Goal: Task Accomplishment & Management: Use online tool/utility

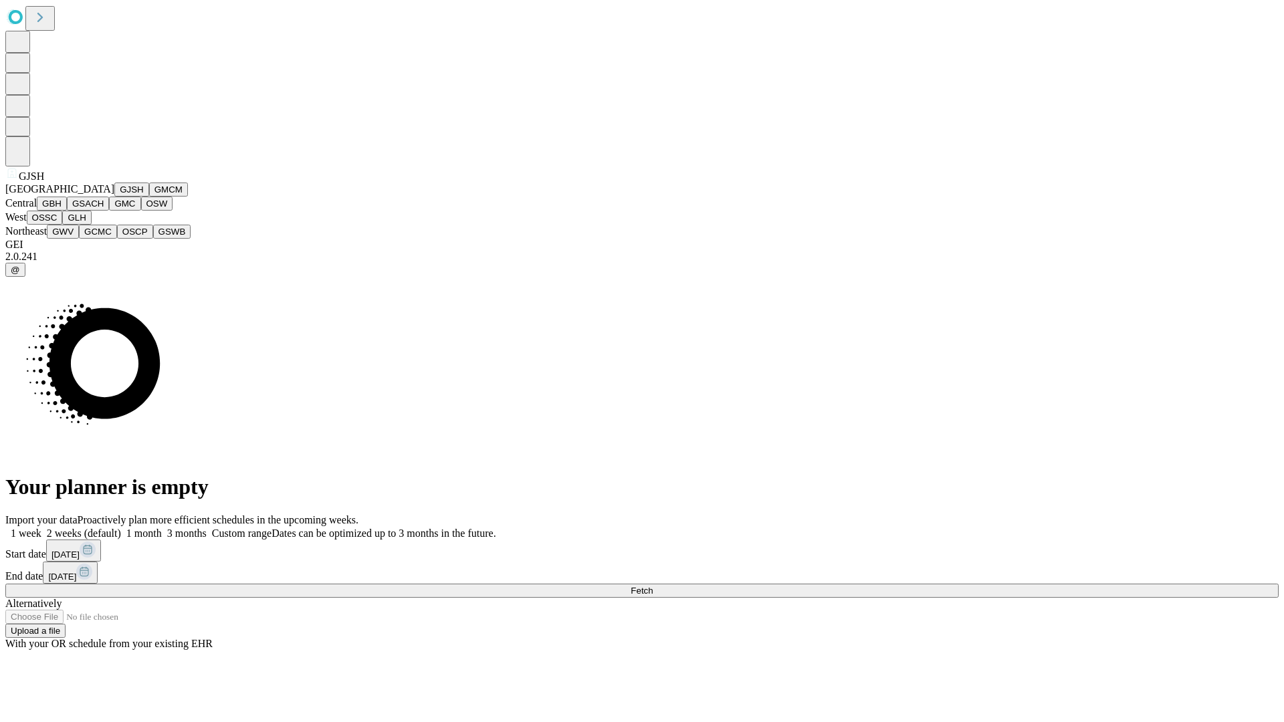
click at [114, 197] on button "GJSH" at bounding box center [131, 190] width 35 height 14
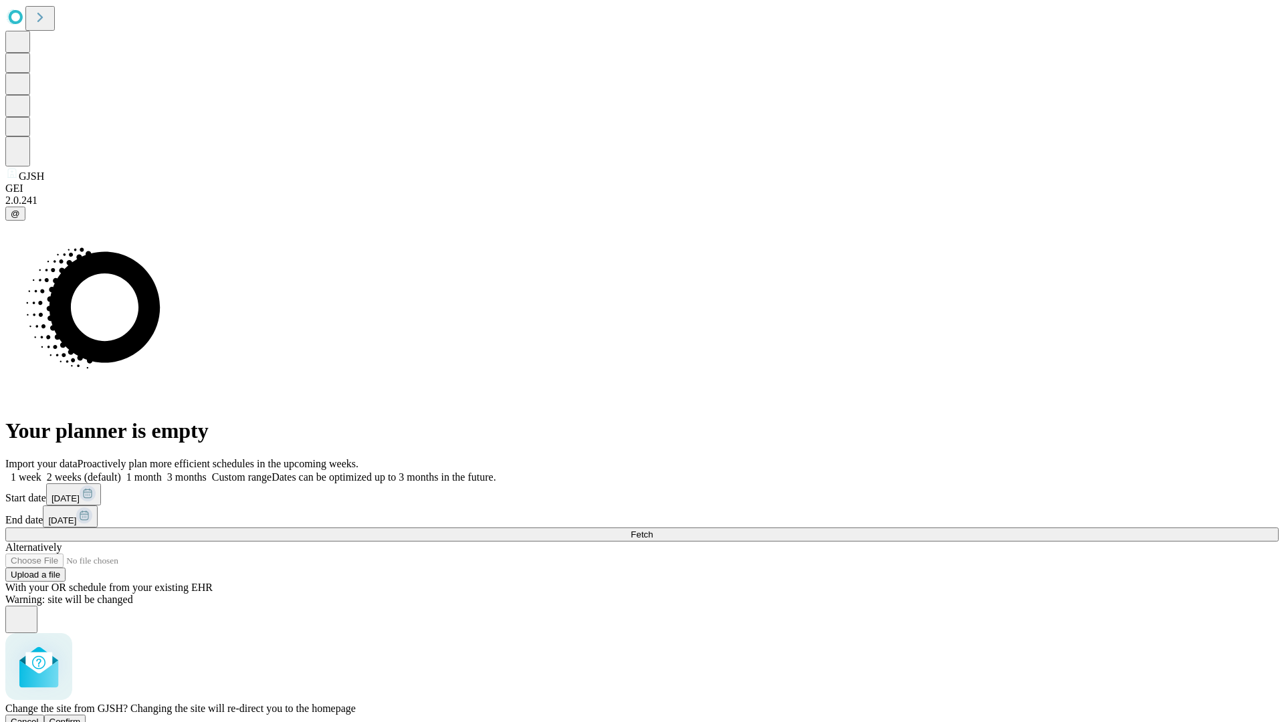
click at [81, 717] on span "Confirm" at bounding box center [64, 722] width 31 height 10
click at [41, 471] on label "1 week" at bounding box center [23, 476] width 36 height 11
click at [653, 530] on span "Fetch" at bounding box center [642, 535] width 22 height 10
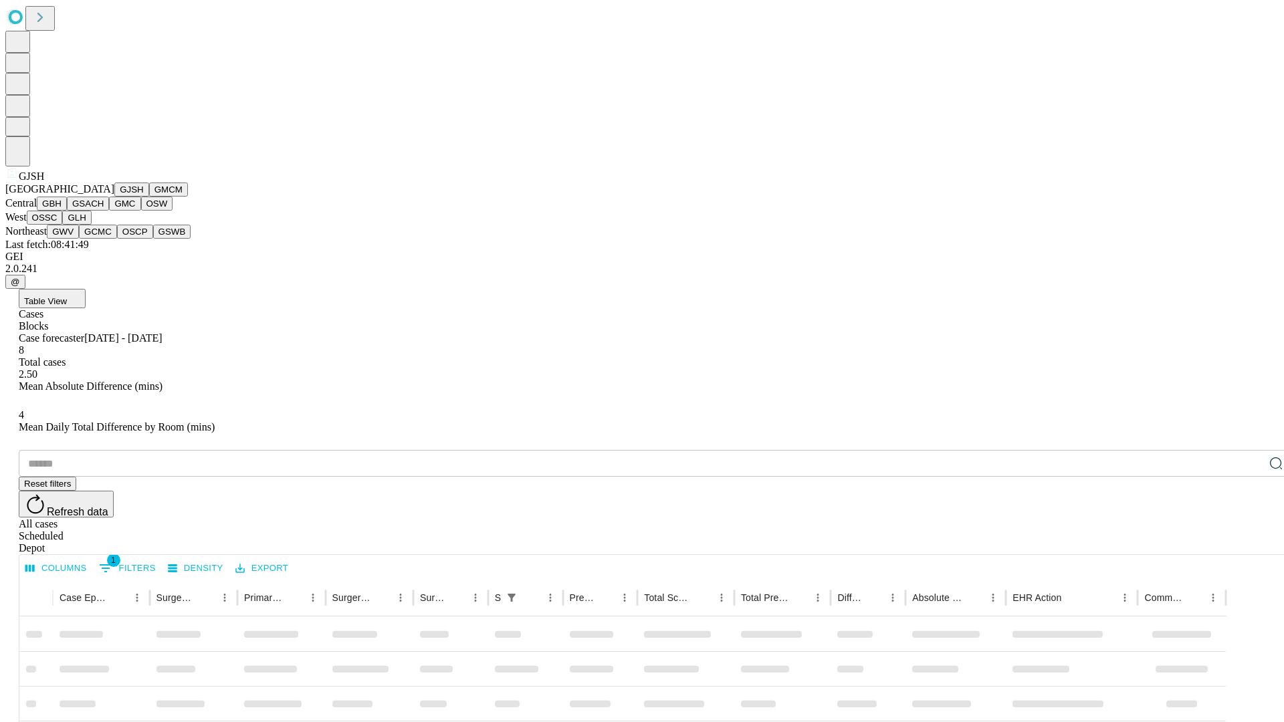
click at [149, 197] on button "GMCM" at bounding box center [168, 190] width 39 height 14
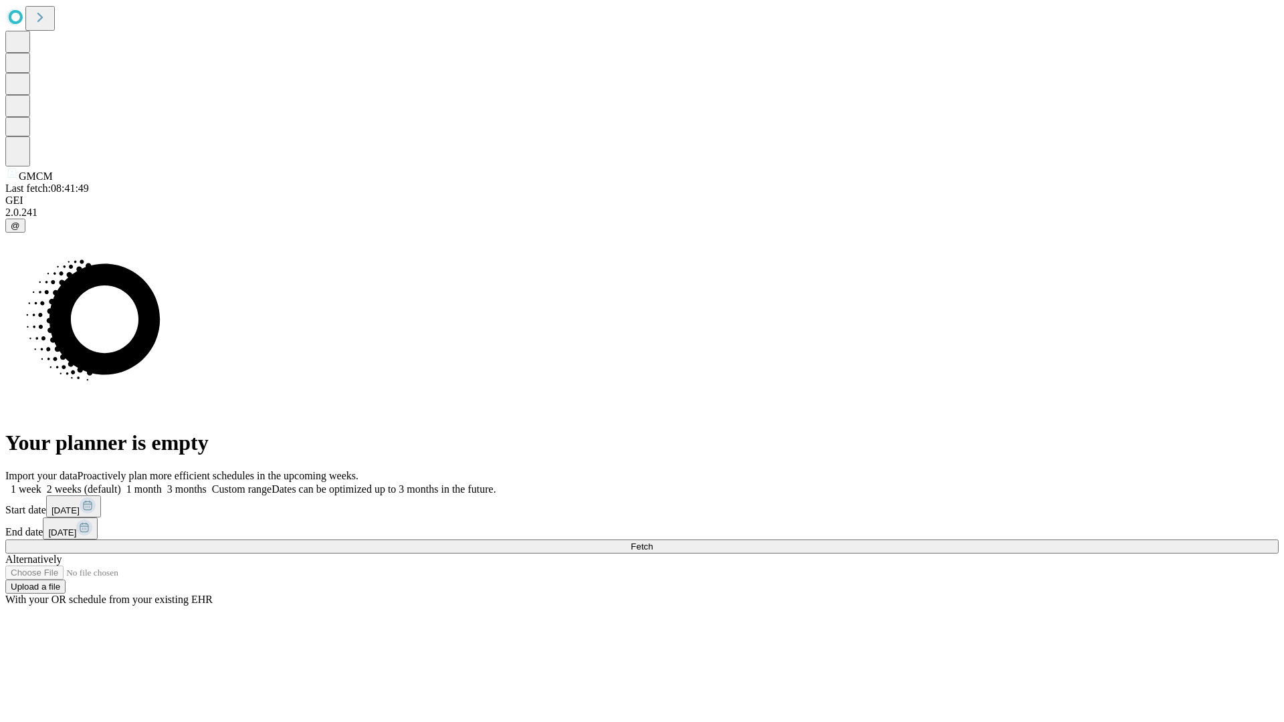
click at [41, 484] on label "1 week" at bounding box center [23, 489] width 36 height 11
click at [653, 542] on span "Fetch" at bounding box center [642, 547] width 22 height 10
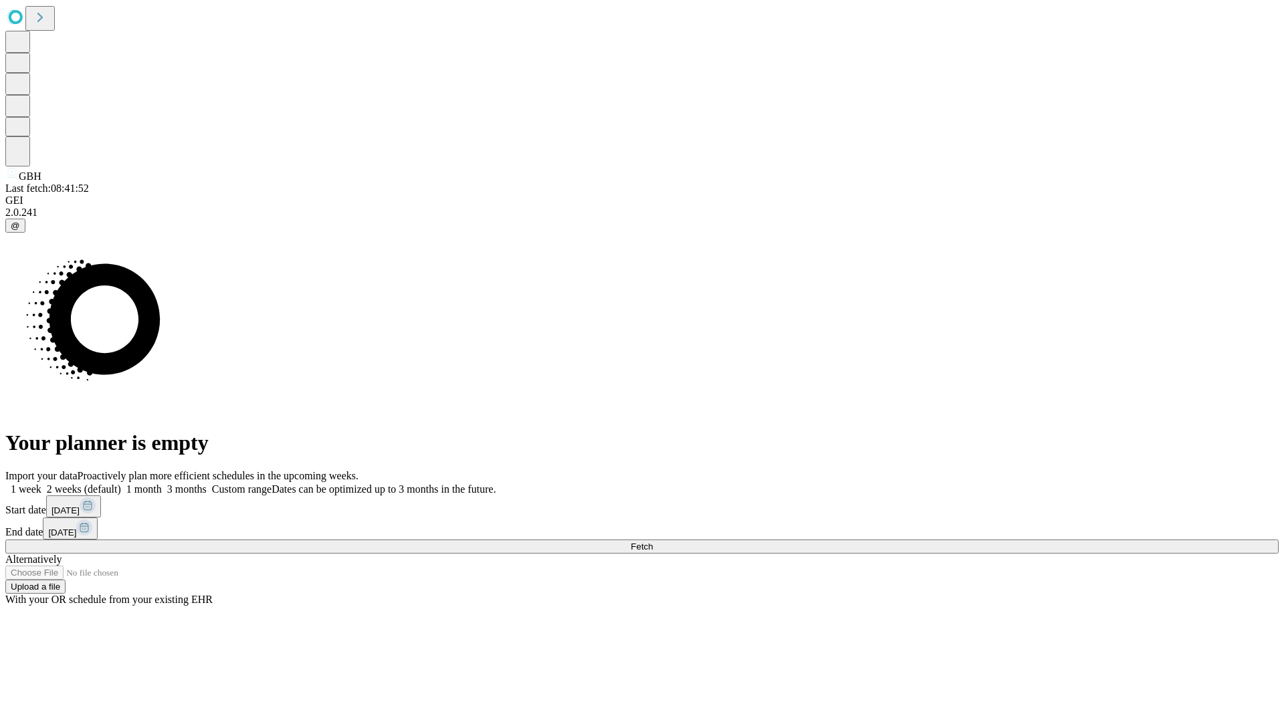
click at [653, 542] on span "Fetch" at bounding box center [642, 547] width 22 height 10
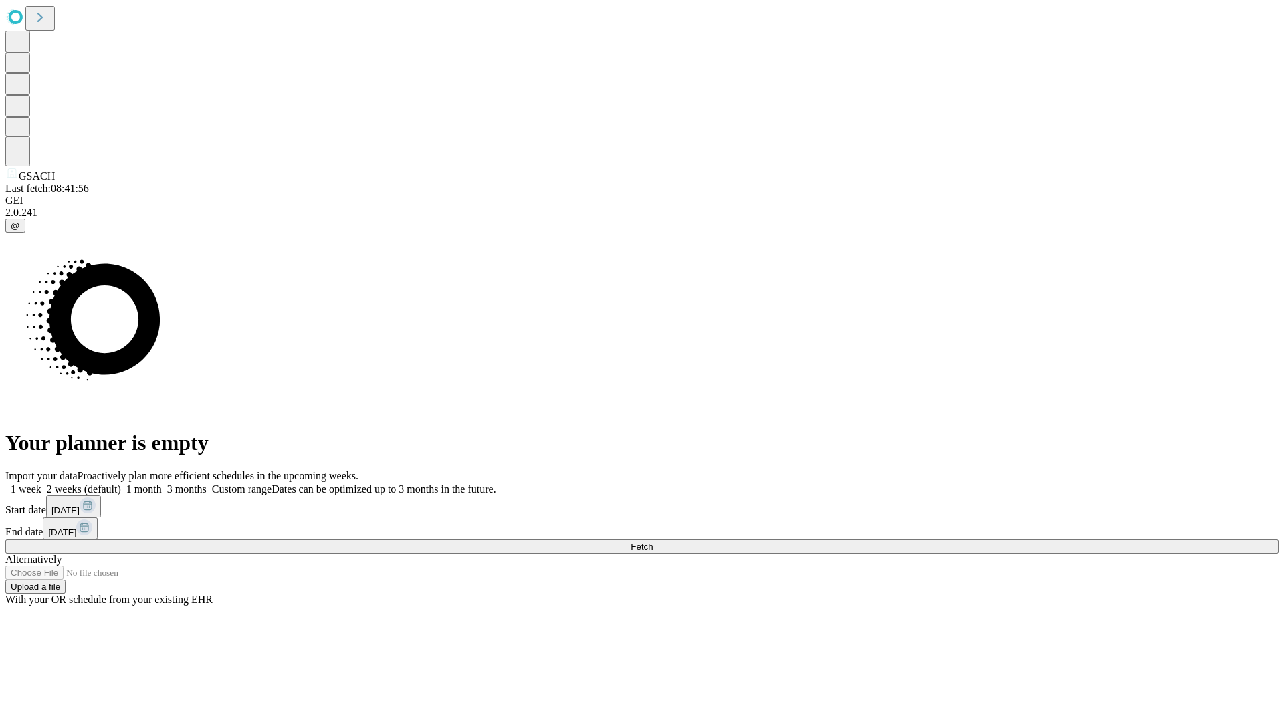
click at [41, 484] on label "1 week" at bounding box center [23, 489] width 36 height 11
click at [653, 542] on span "Fetch" at bounding box center [642, 547] width 22 height 10
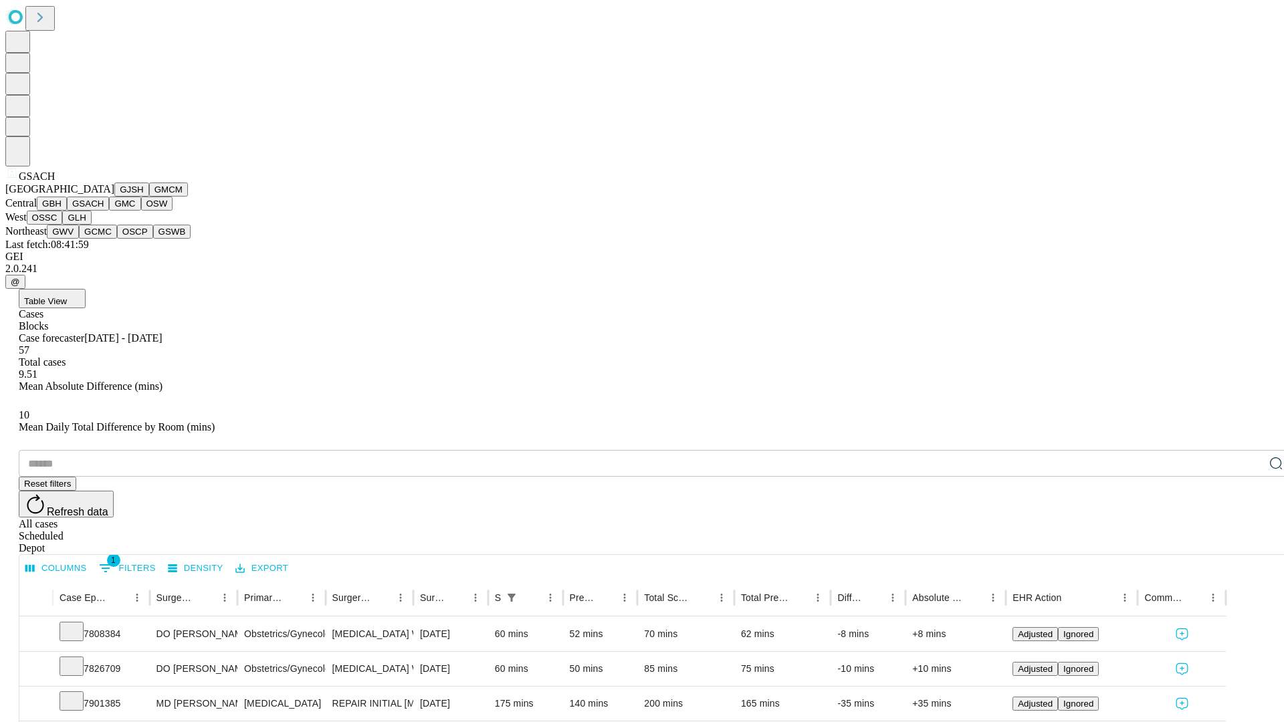
click at [109, 211] on button "GMC" at bounding box center [124, 204] width 31 height 14
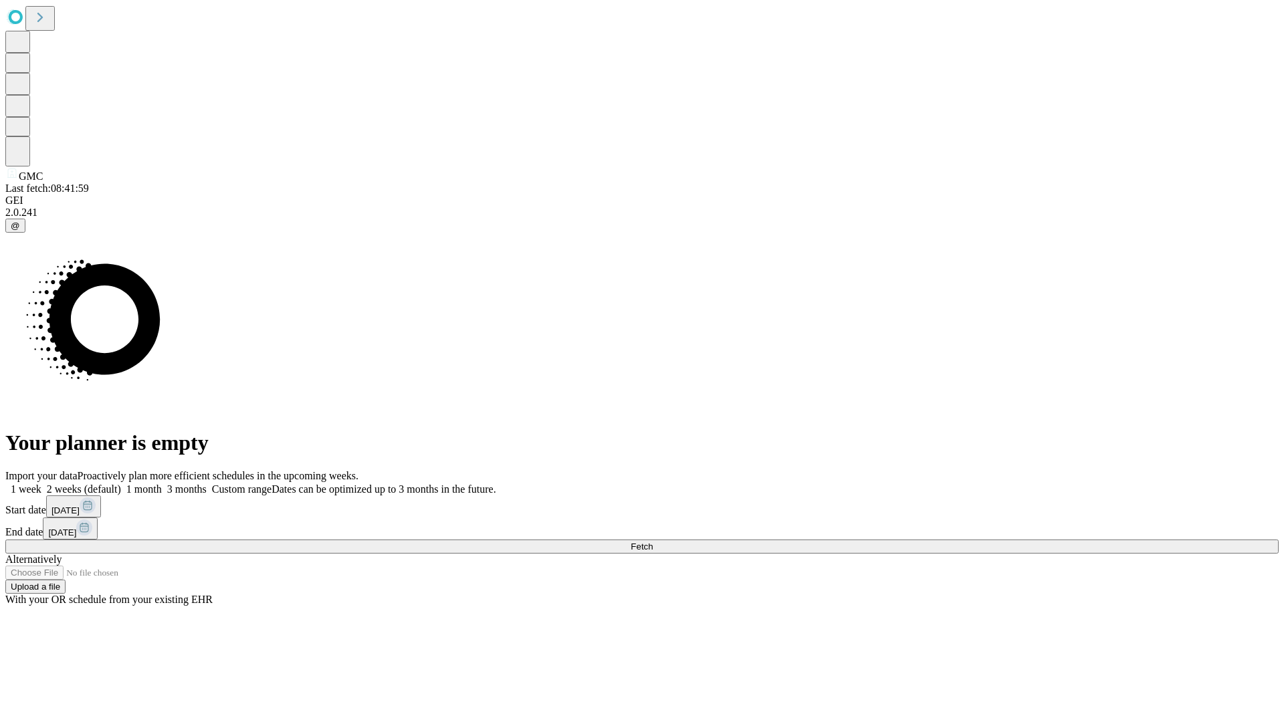
click at [41, 484] on label "1 week" at bounding box center [23, 489] width 36 height 11
click at [653, 542] on span "Fetch" at bounding box center [642, 547] width 22 height 10
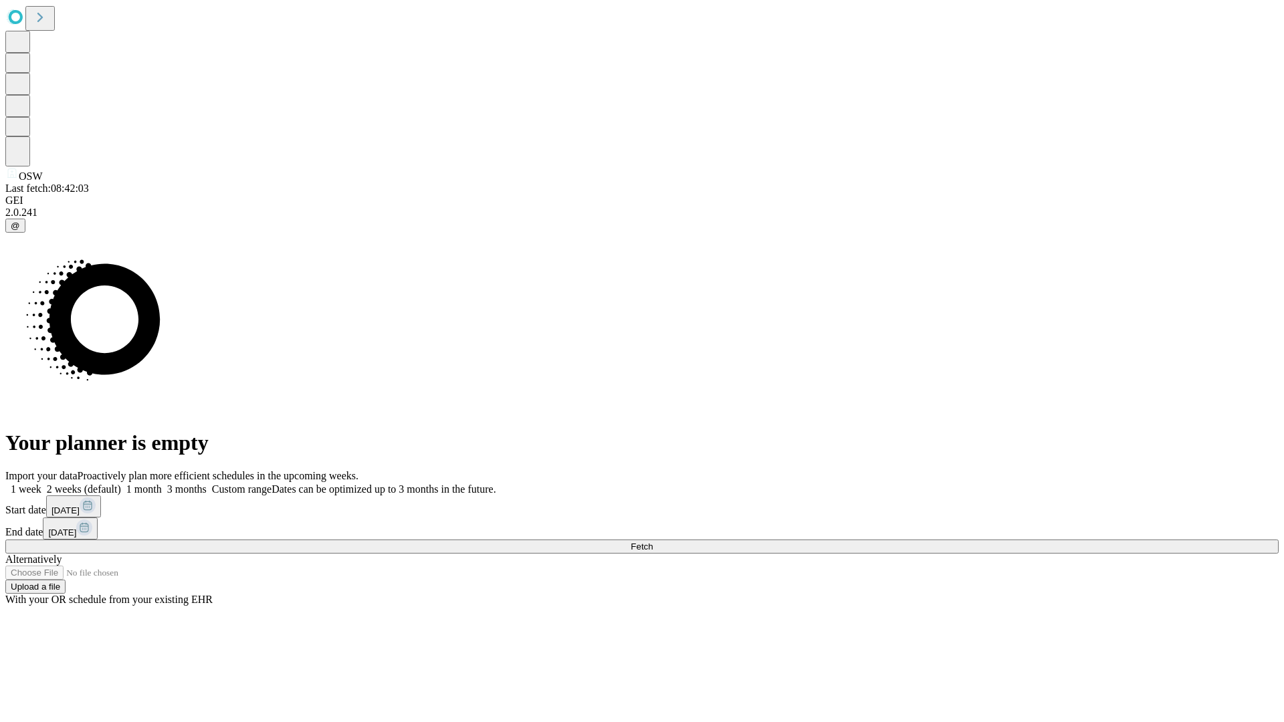
click at [653, 542] on span "Fetch" at bounding box center [642, 547] width 22 height 10
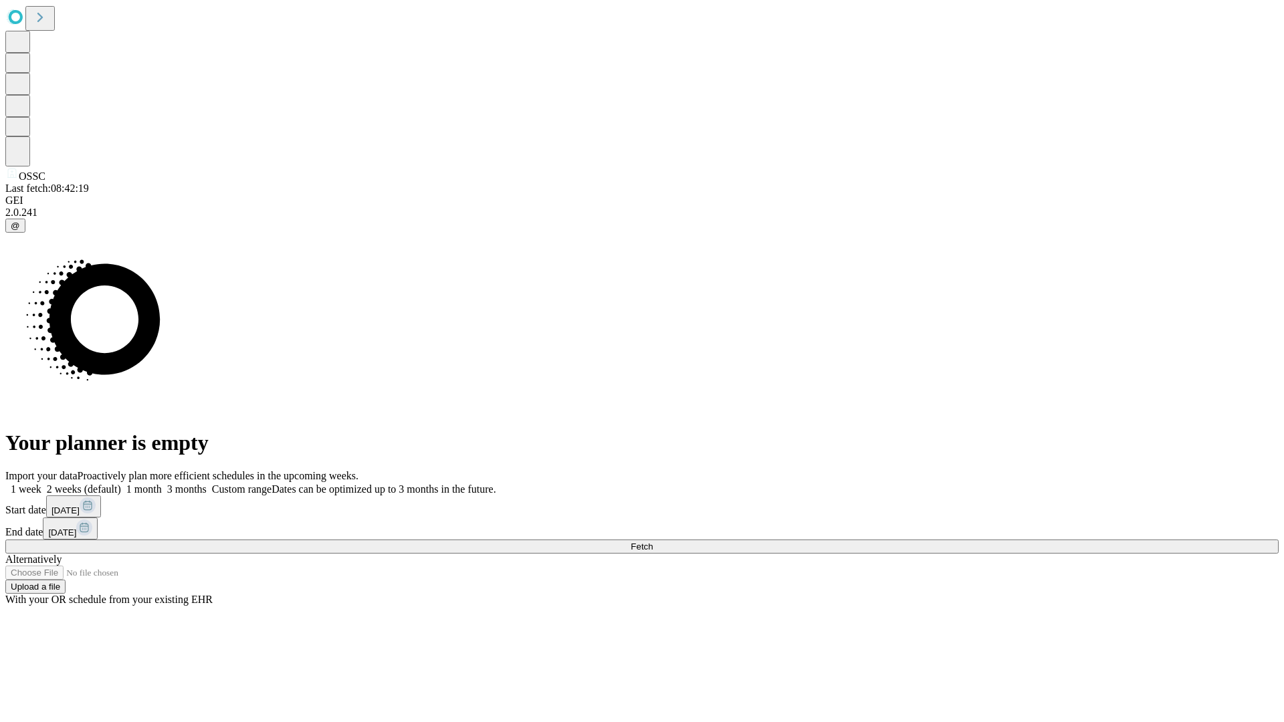
click at [653, 542] on span "Fetch" at bounding box center [642, 547] width 22 height 10
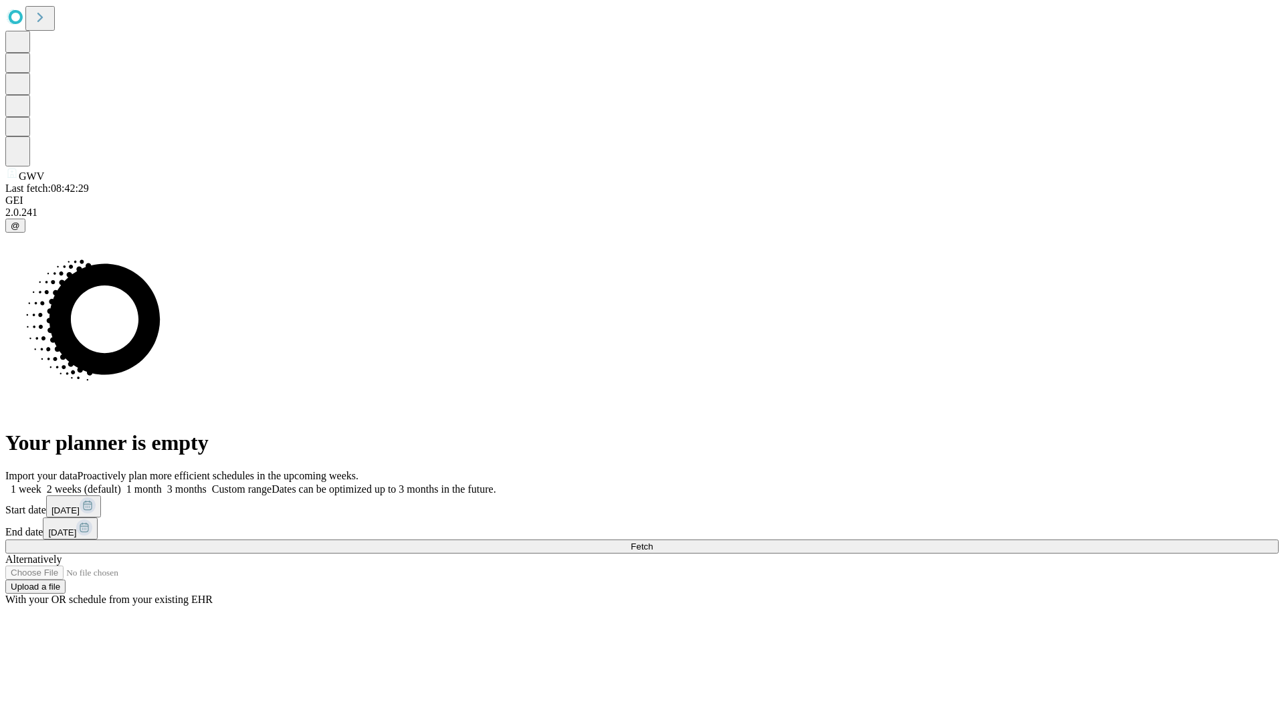
click at [41, 484] on label "1 week" at bounding box center [23, 489] width 36 height 11
click at [653, 542] on span "Fetch" at bounding box center [642, 547] width 22 height 10
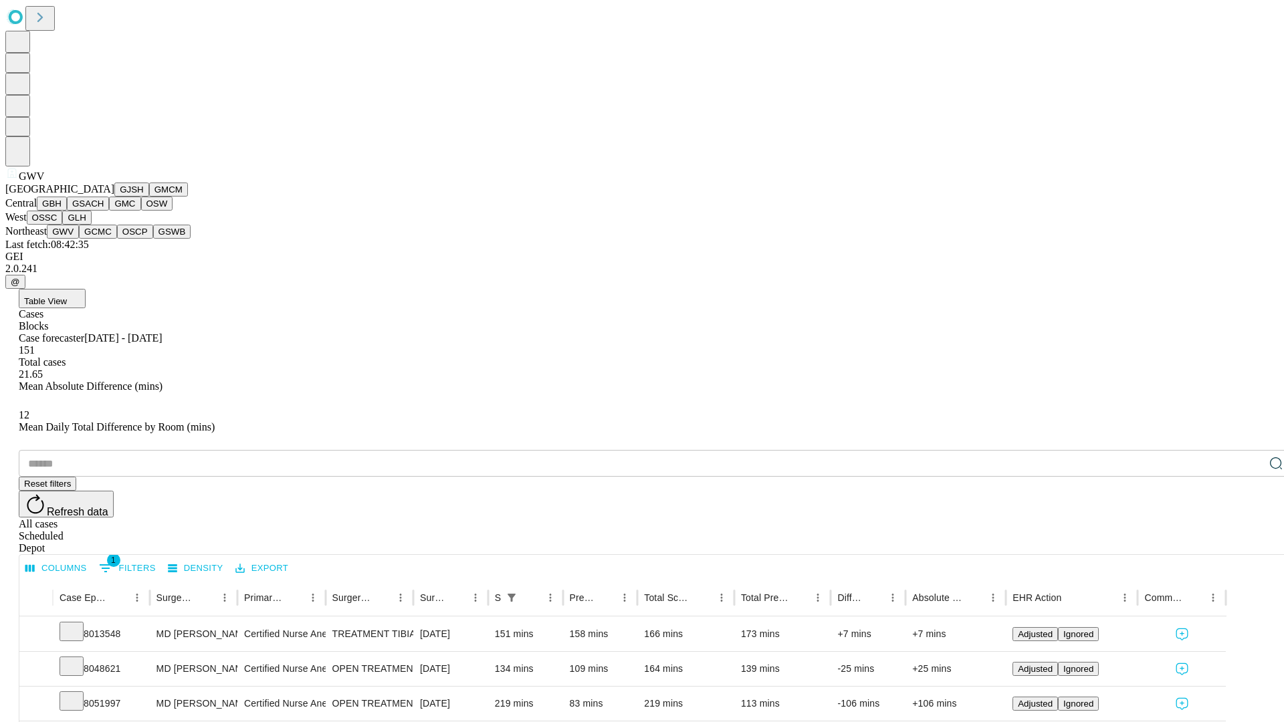
click at [104, 239] on button "GCMC" at bounding box center [98, 232] width 38 height 14
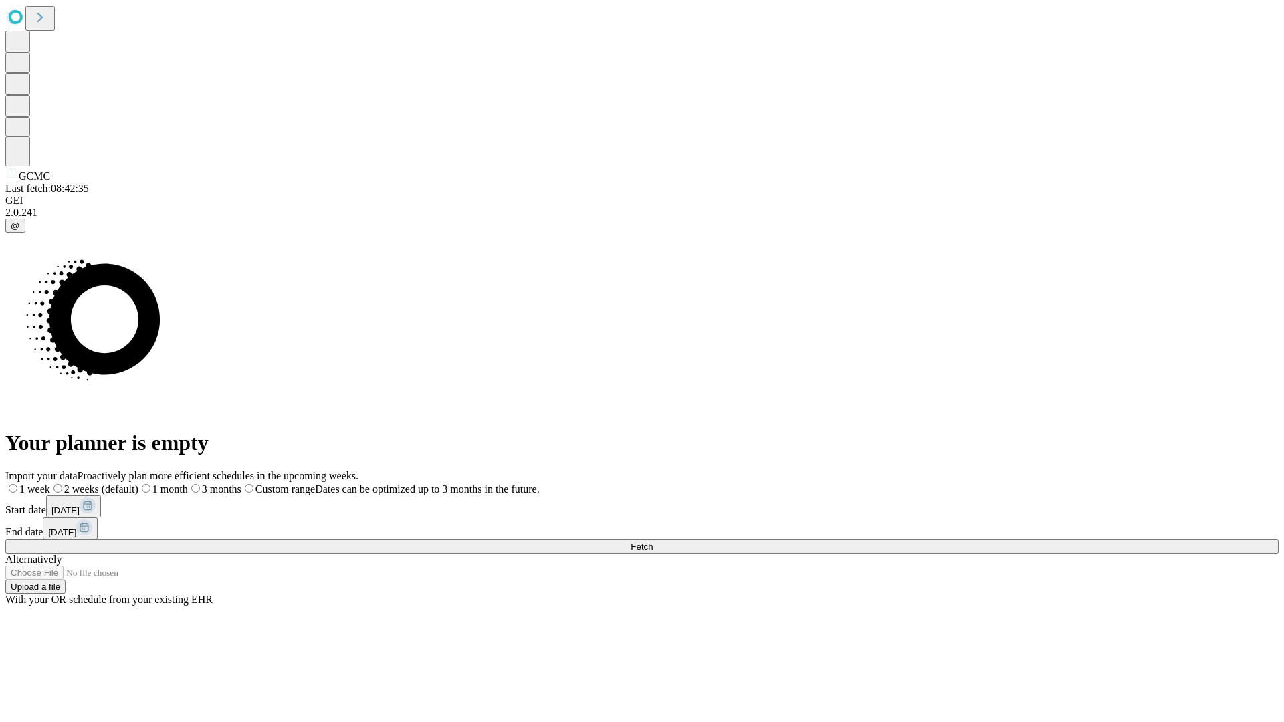
click at [50, 484] on label "1 week" at bounding box center [27, 489] width 45 height 11
click at [653, 542] on span "Fetch" at bounding box center [642, 547] width 22 height 10
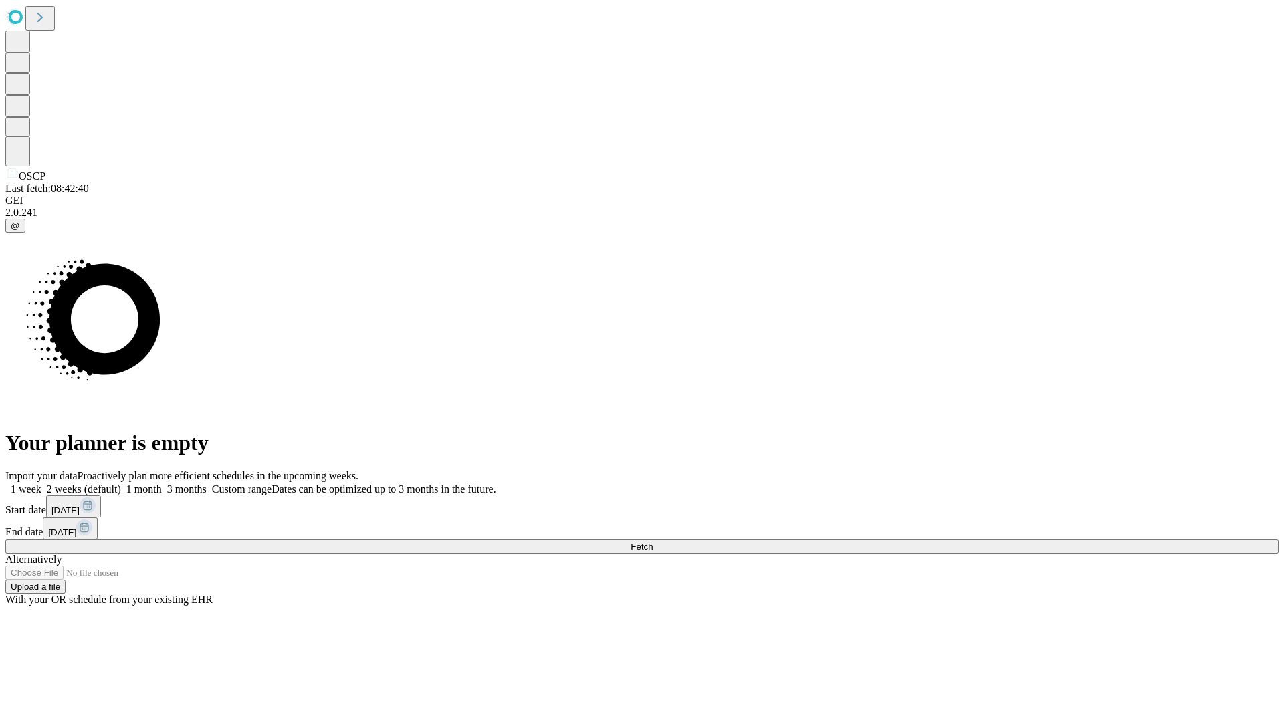
click at [41, 484] on label "1 week" at bounding box center [23, 489] width 36 height 11
click at [653, 542] on span "Fetch" at bounding box center [642, 547] width 22 height 10
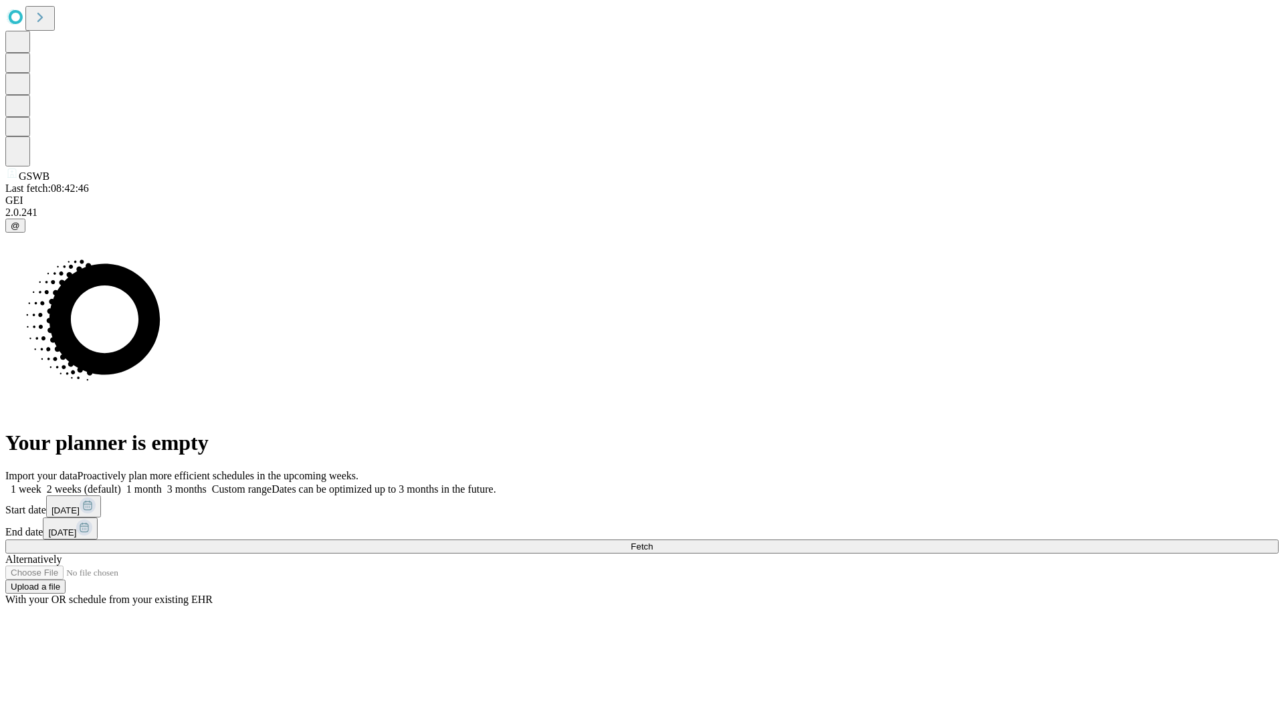
click at [41, 484] on label "1 week" at bounding box center [23, 489] width 36 height 11
click at [653, 542] on span "Fetch" at bounding box center [642, 547] width 22 height 10
